Goal: Information Seeking & Learning: Learn about a topic

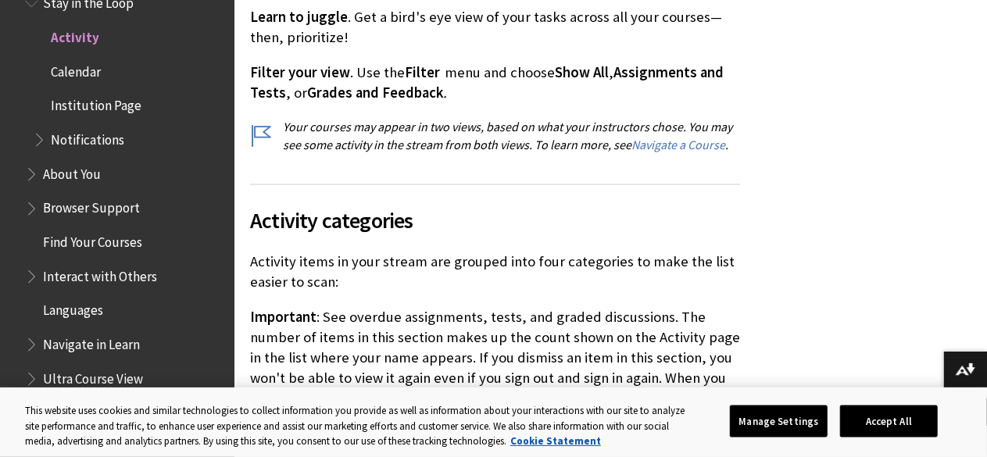
scroll to position [1033, 0]
click at [937, 420] on button "Accept All" at bounding box center [889, 421] width 98 height 33
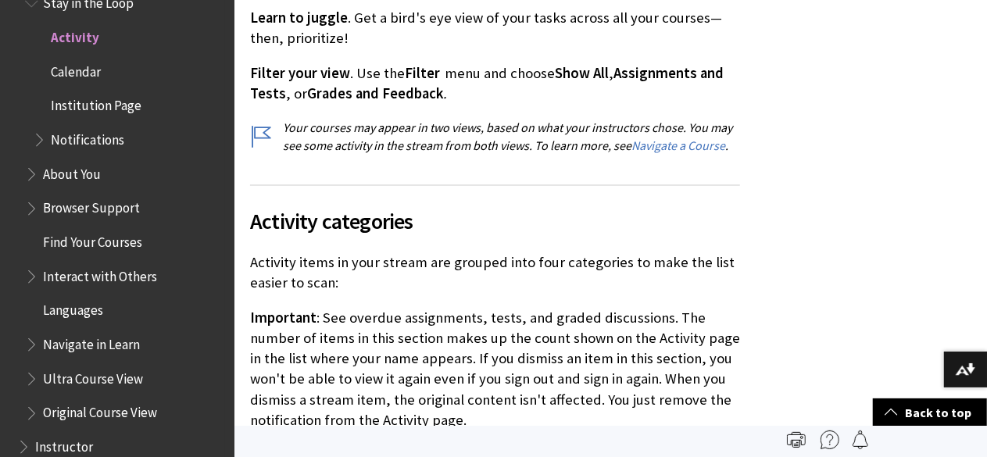
click at [107, 137] on span "Notifications" at bounding box center [87, 137] width 73 height 21
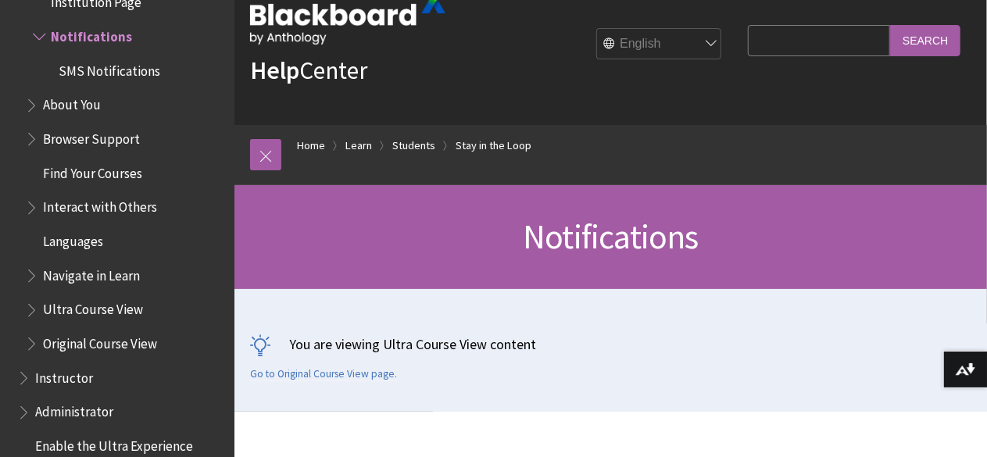
scroll to position [48, 0]
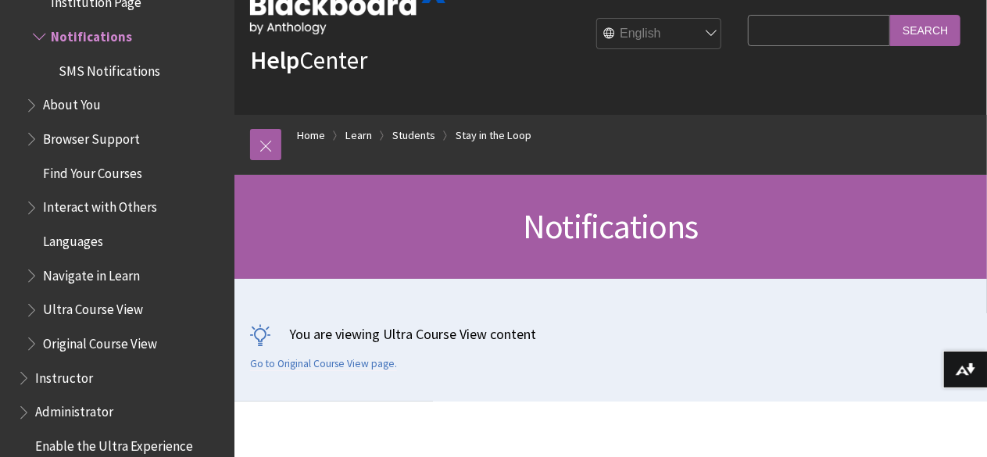
click at [384, 229] on h1 "Notifications" at bounding box center [610, 226] width 721 height 41
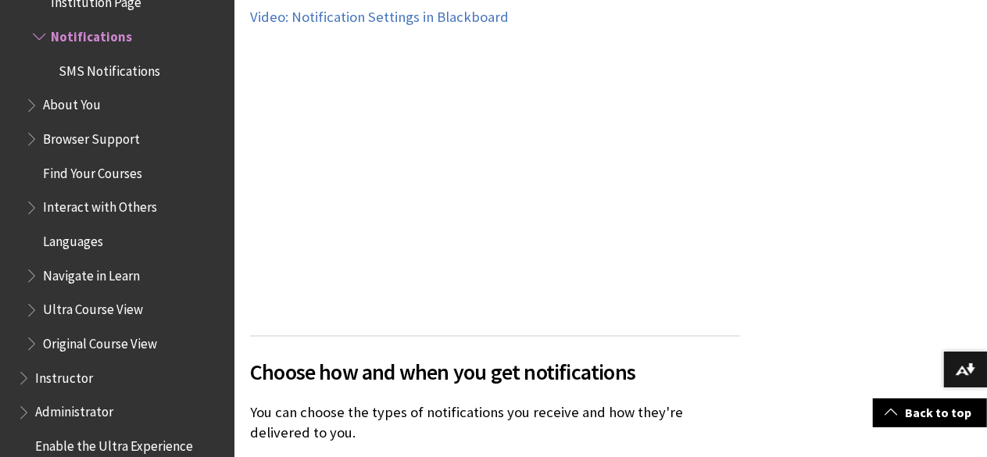
scroll to position [1077, 0]
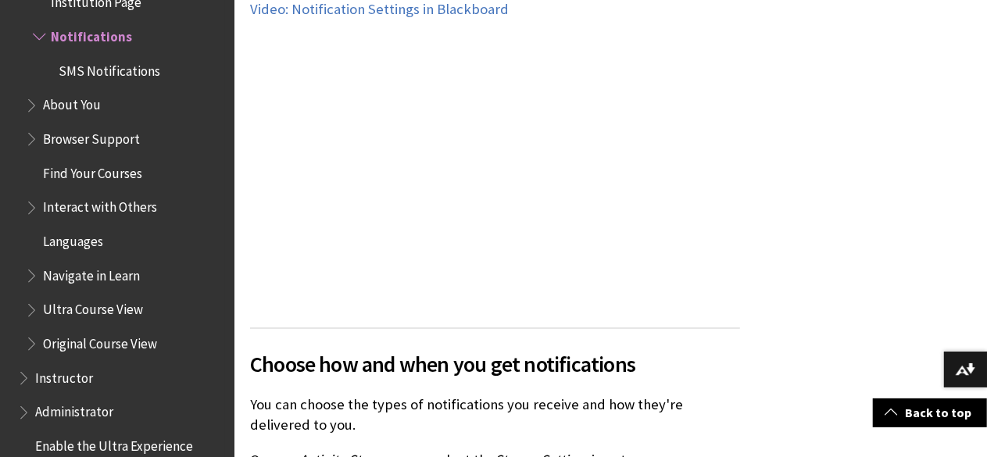
click at [147, 71] on span "SMS Notifications" at bounding box center [110, 68] width 102 height 21
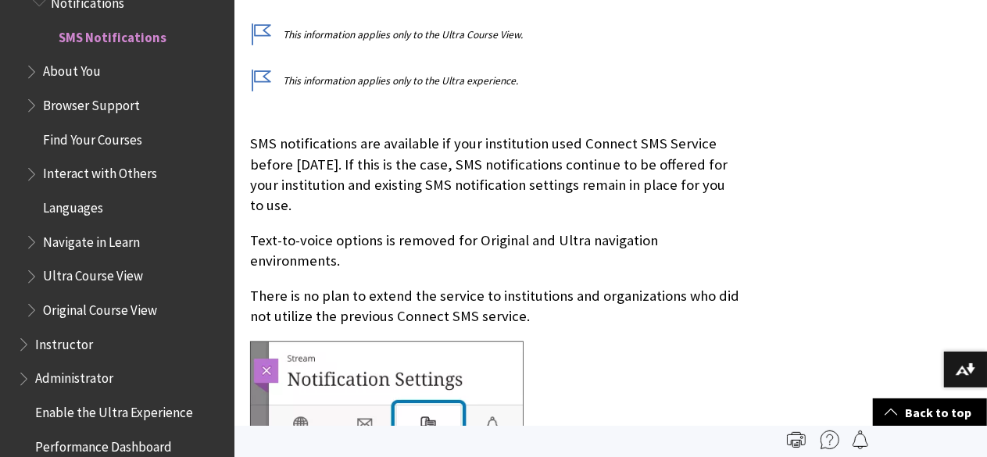
scroll to position [451, 0]
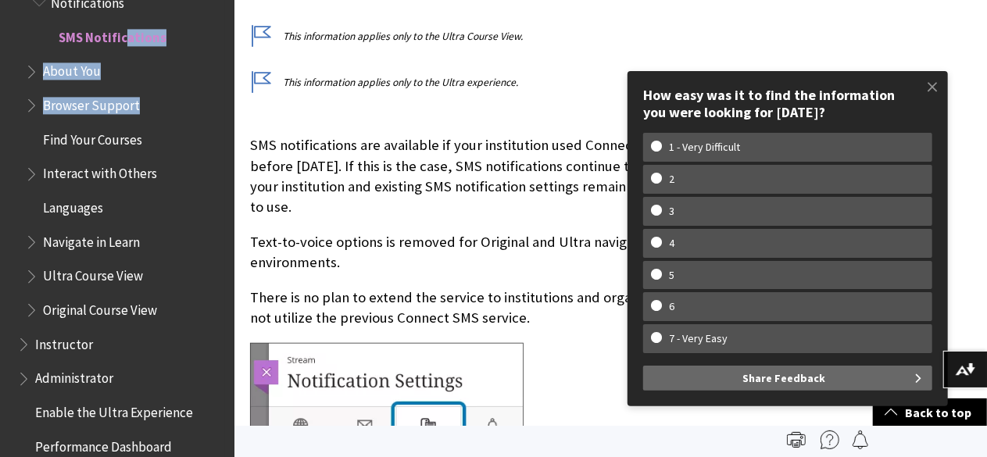
drag, startPoint x: 147, startPoint y: 94, endPoint x: 121, endPoint y: 34, distance: 65.4
click at [121, 34] on ul "Common Questions Stay in the Loop Activity Calendar Institution Page Notificati…" at bounding box center [121, 72] width 208 height 504
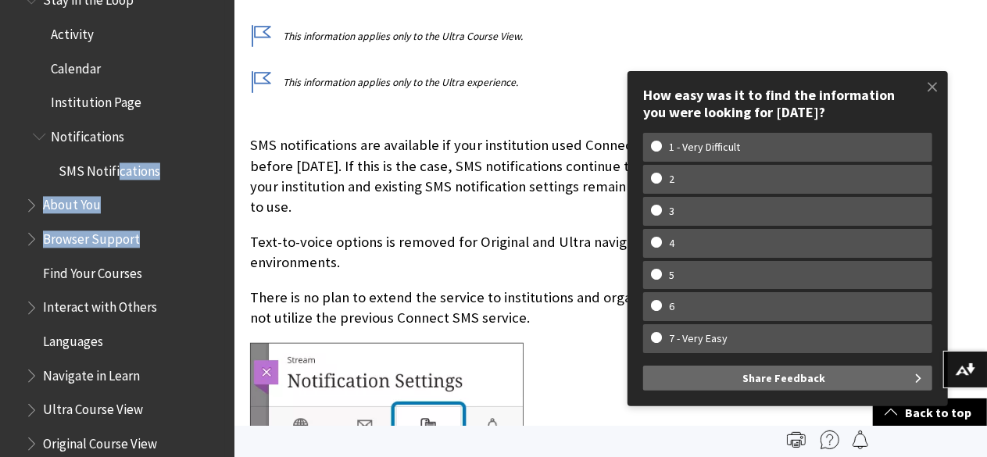
scroll to position [1601, 0]
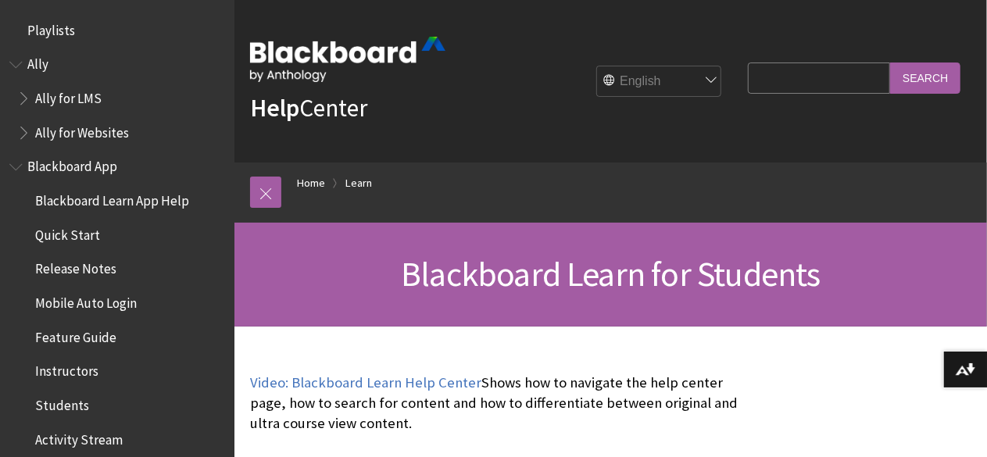
scroll to position [1504, 0]
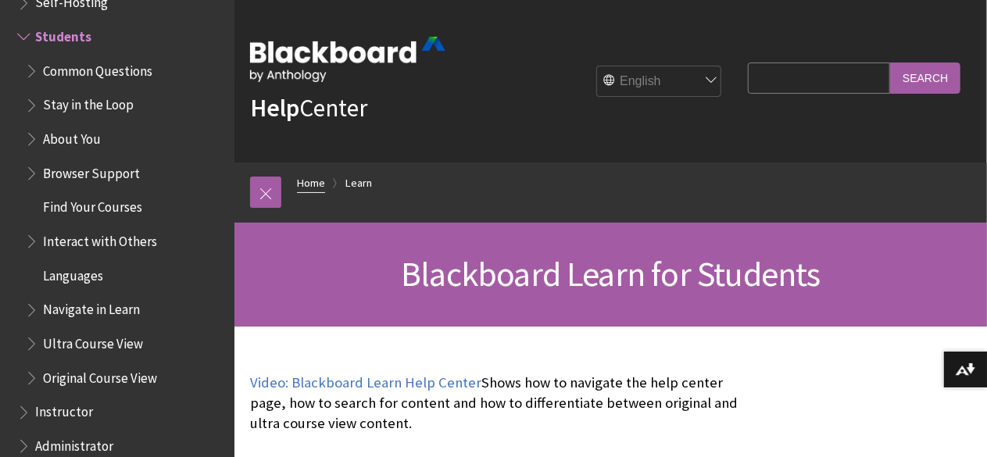
click at [315, 174] on link "Home" at bounding box center [311, 183] width 28 height 20
